Goal: Find specific page/section: Find specific page/section

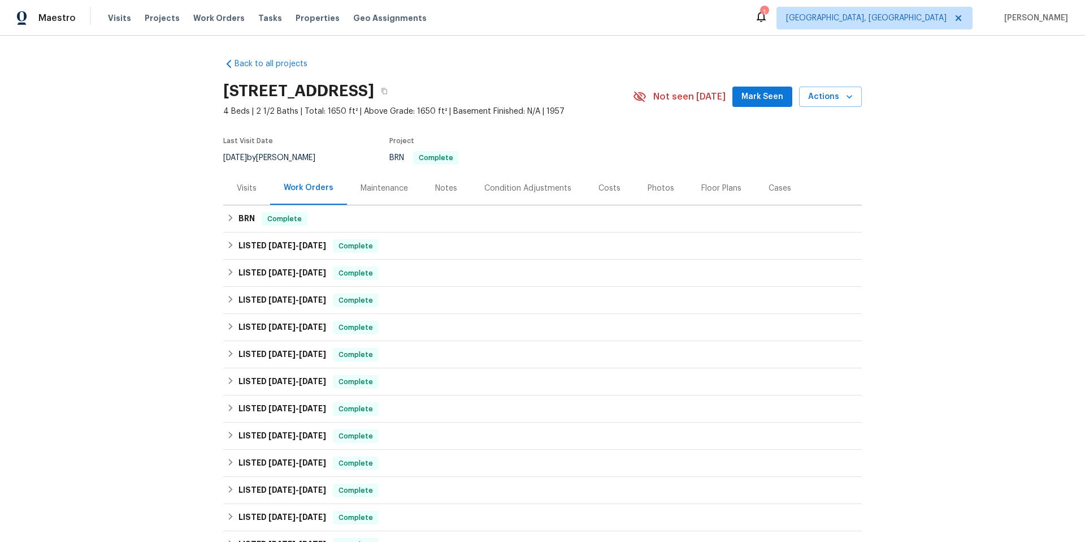
click at [240, 200] on div "Visits" at bounding box center [246, 187] width 47 height 33
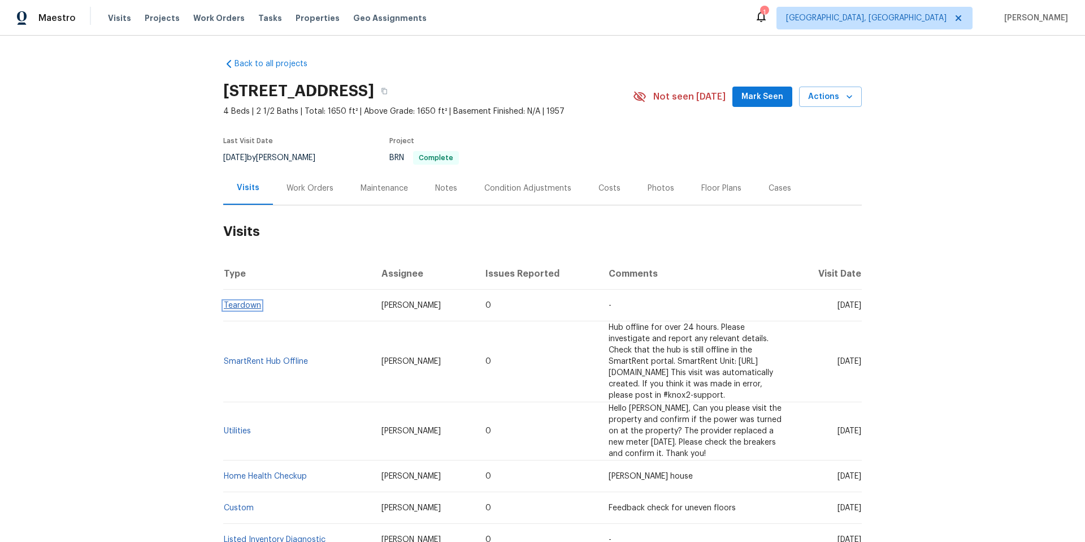
click at [241, 309] on link "Teardown" at bounding box center [242, 305] width 37 height 8
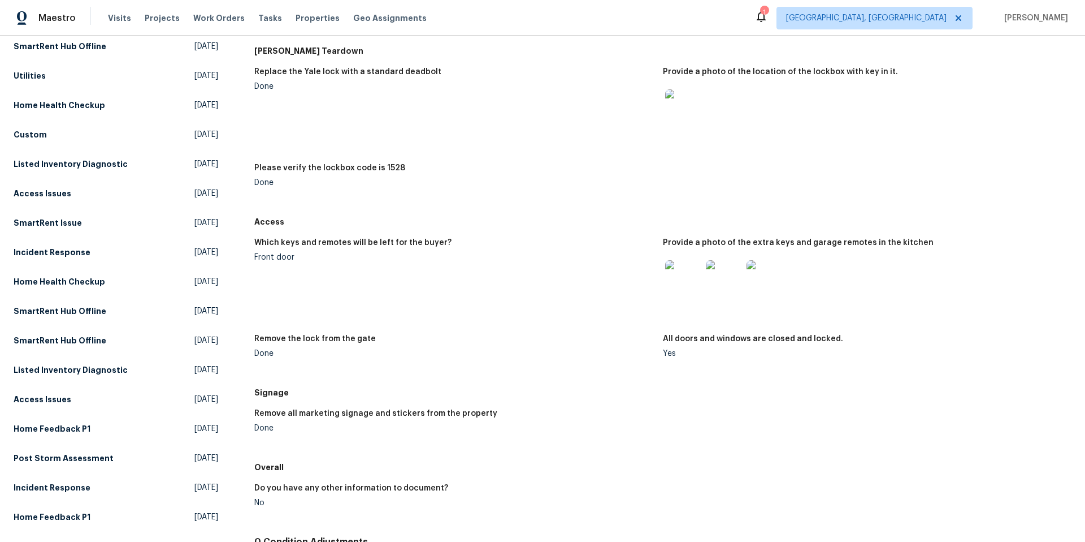
scroll to position [133, 0]
click at [665, 283] on img at bounding box center [683, 277] width 36 height 36
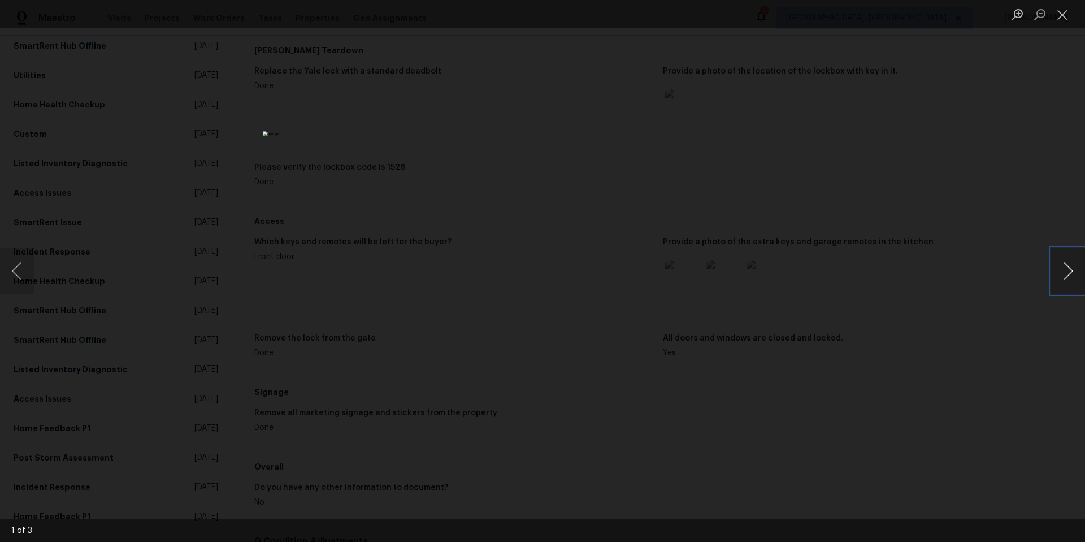
click at [1066, 270] on button "Next image" at bounding box center [1068, 270] width 34 height 45
click at [1029, 241] on div "Lightbox" at bounding box center [542, 271] width 1085 height 542
